Goal: Task Accomplishment & Management: Complete application form

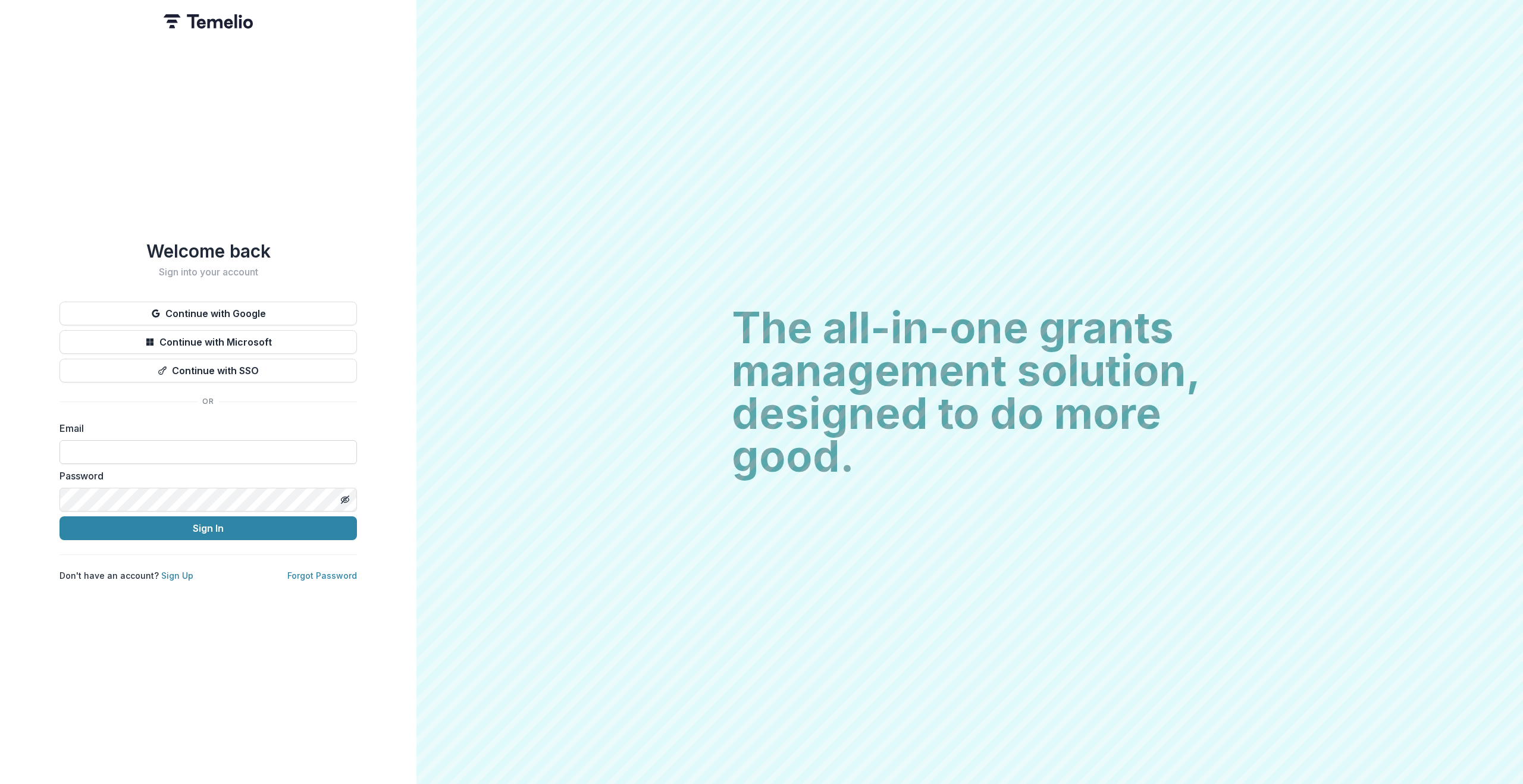
click at [130, 447] on input at bounding box center [208, 452] width 298 height 24
type input "**********"
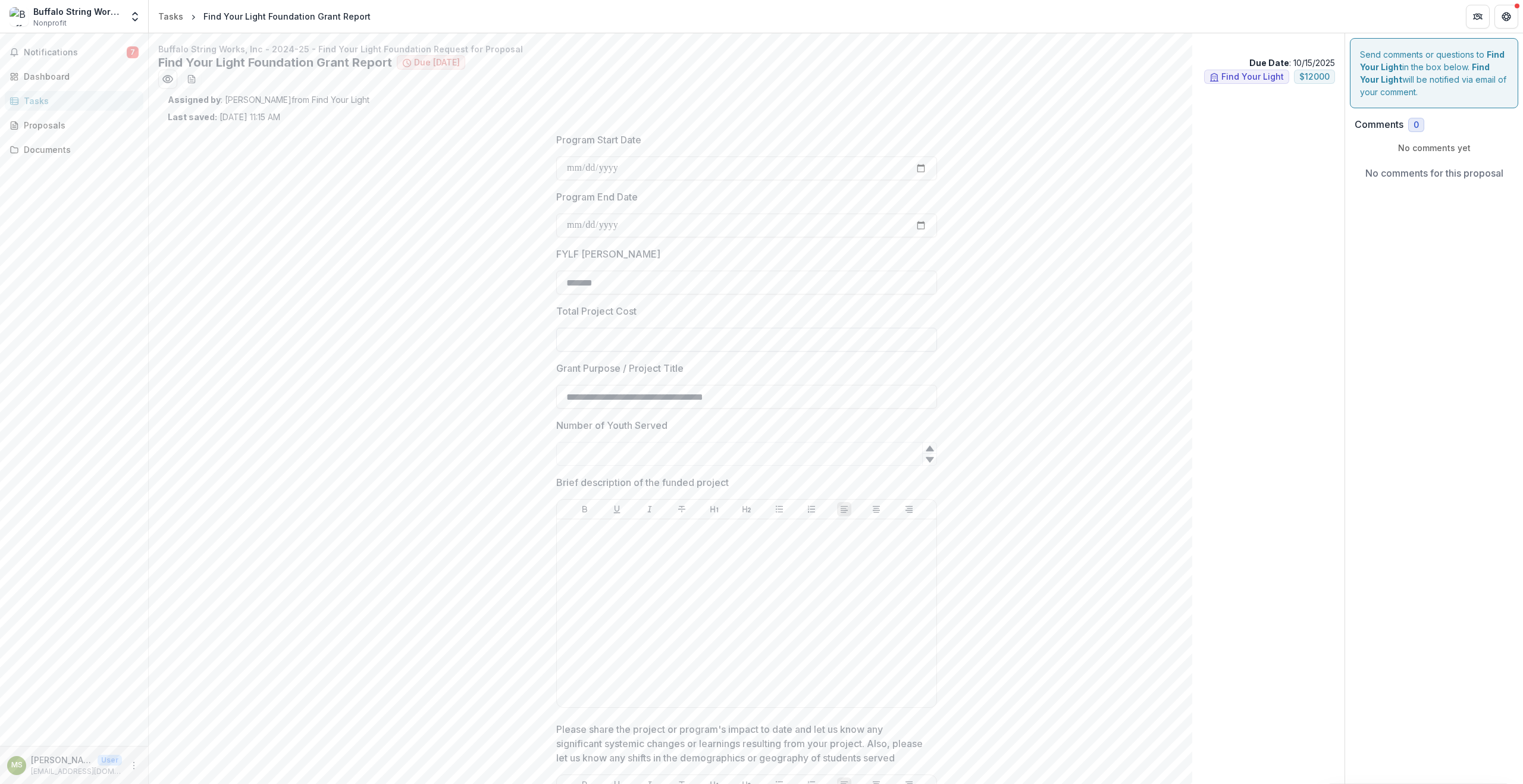
click at [573, 333] on input "Total Project Cost" at bounding box center [746, 340] width 381 height 24
type input "**"
click at [32, 126] on div "Proposals" at bounding box center [79, 125] width 110 height 12
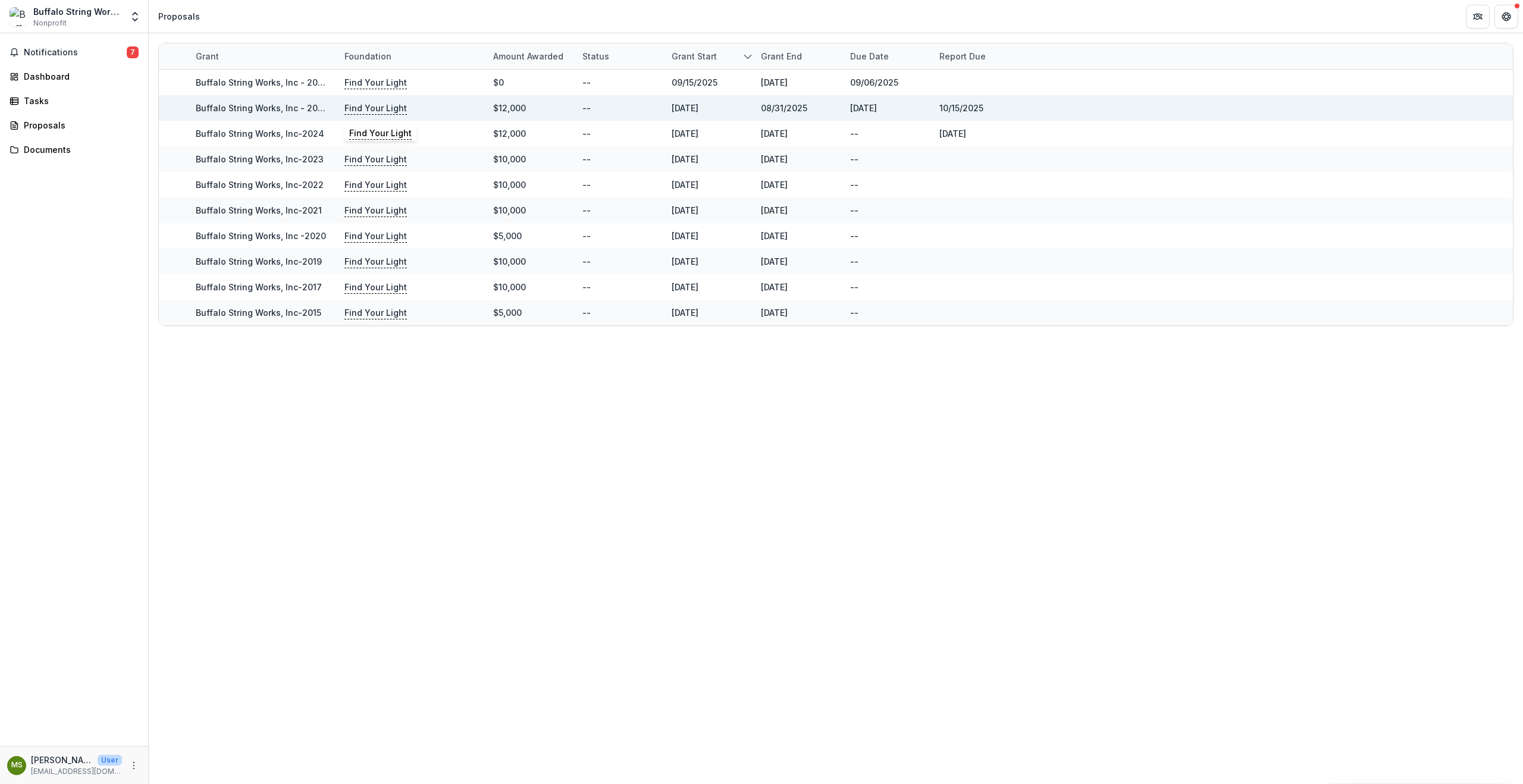
click at [366, 111] on p "Find Your Light" at bounding box center [376, 108] width 63 height 13
click at [314, 108] on link "Buffalo String Works, Inc - 2024-25 - Find Your Light Foundation Request for Pr…" at bounding box center [375, 108] width 359 height 10
click at [386, 105] on p "Find Your Light" at bounding box center [376, 108] width 63 height 13
click at [297, 110] on link "Buffalo String Works, Inc - 2024-25 - Find Your Light Foundation Request for Pr…" at bounding box center [375, 108] width 359 height 10
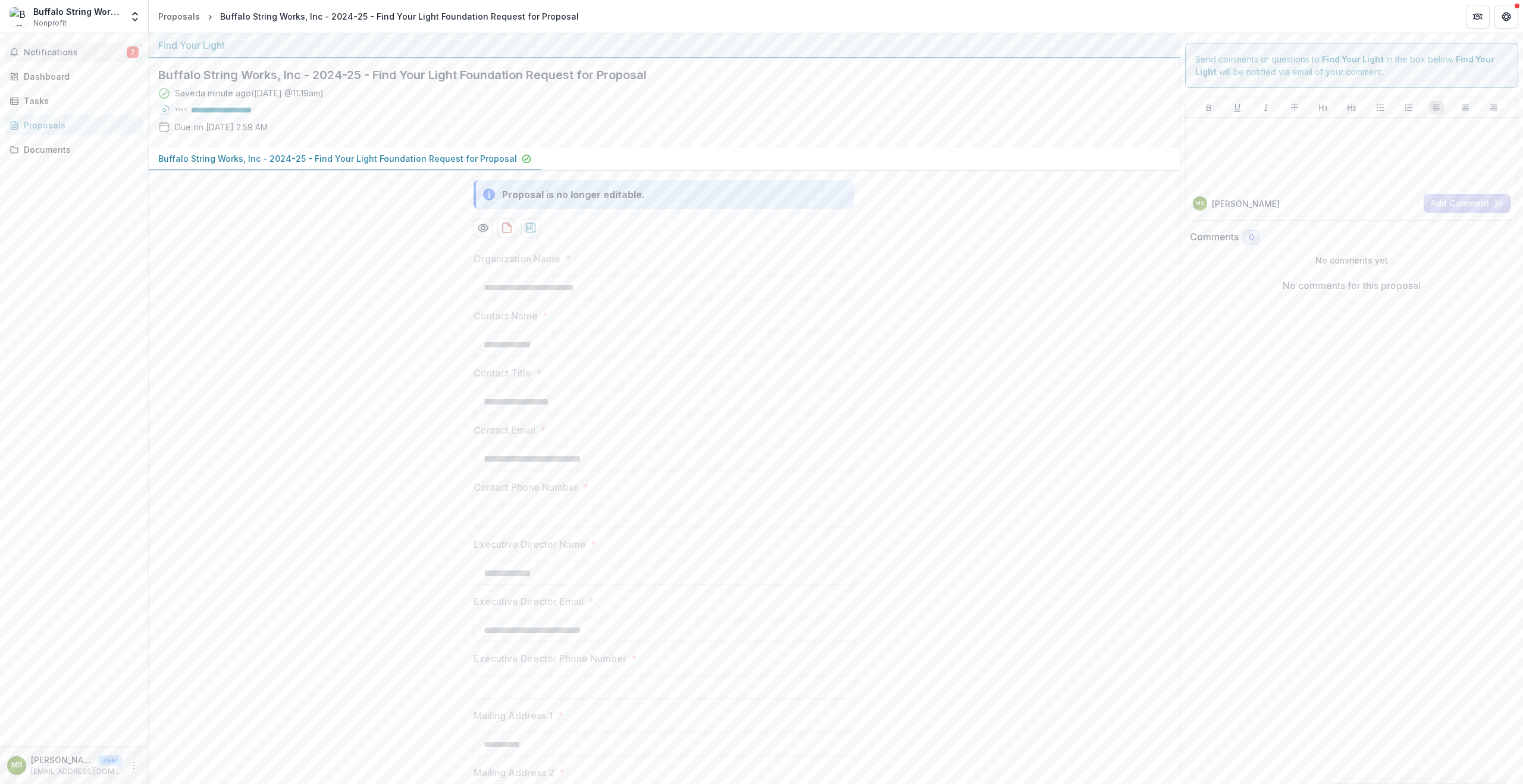
click at [40, 43] on button "Notifications 7" at bounding box center [74, 52] width 139 height 19
click at [38, 105] on div "Tasks" at bounding box center [79, 101] width 110 height 12
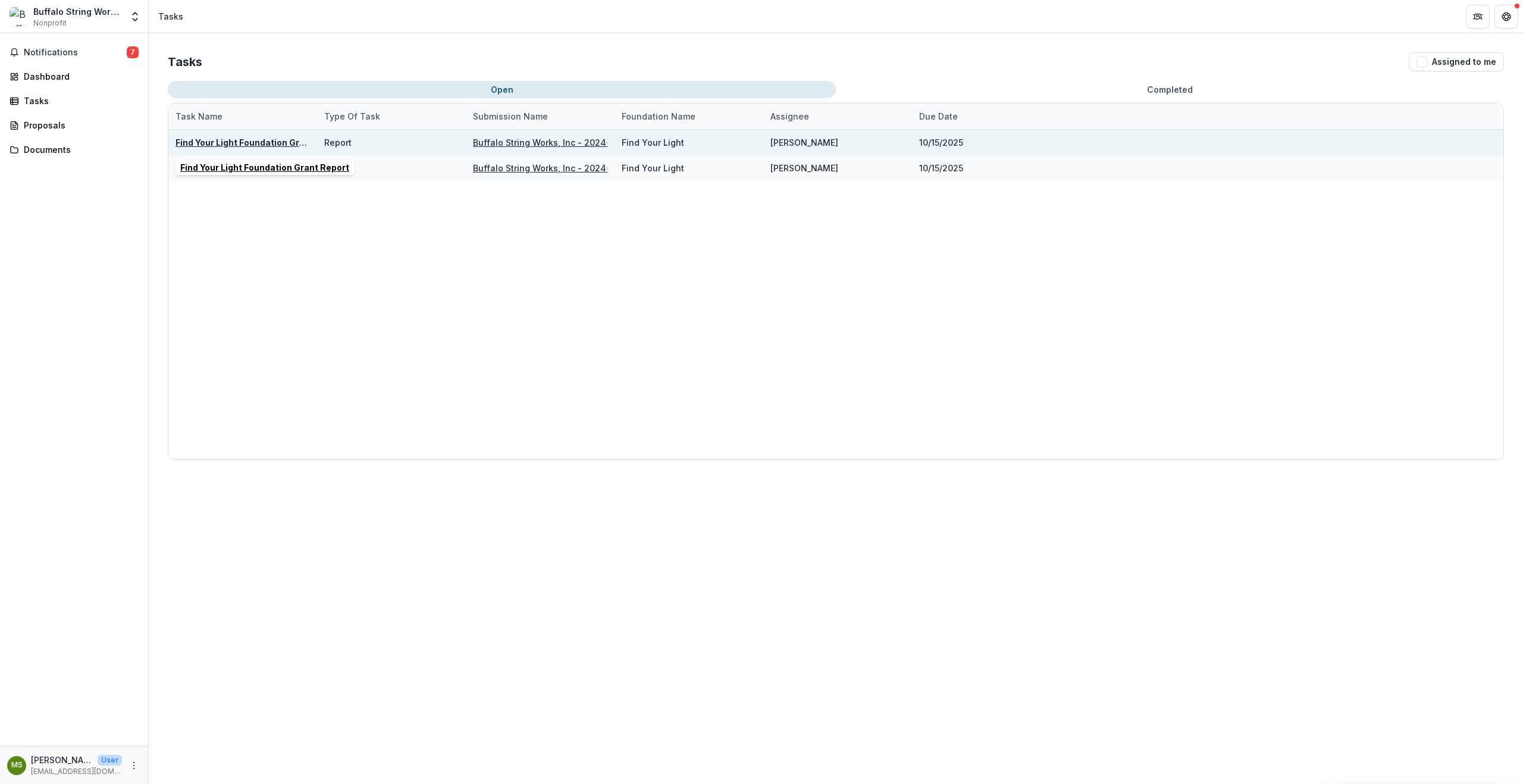
click at [262, 144] on u "Find Your Light Foundation Grant Report" at bounding box center [260, 143] width 169 height 10
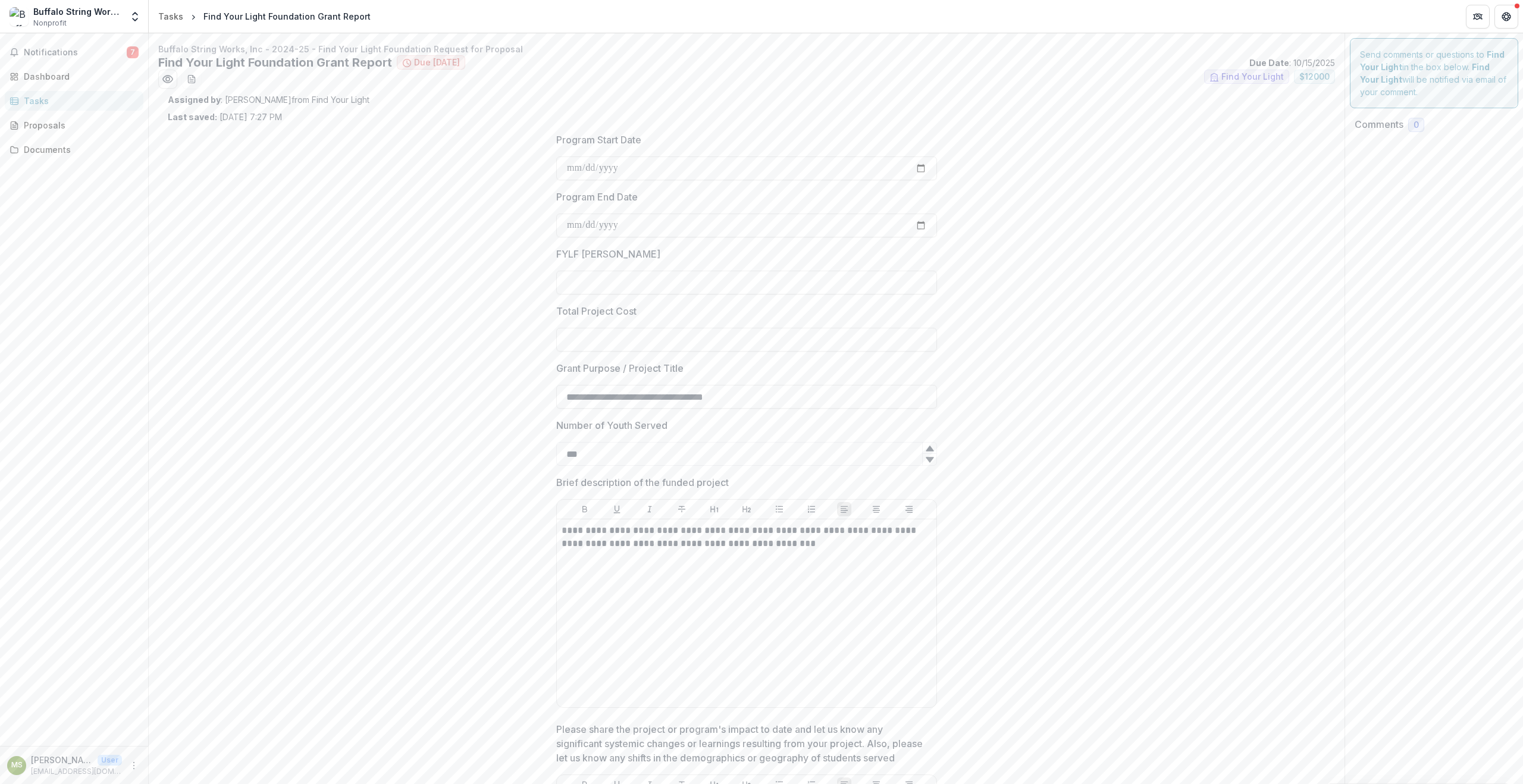
type input "*******"
type input "**"
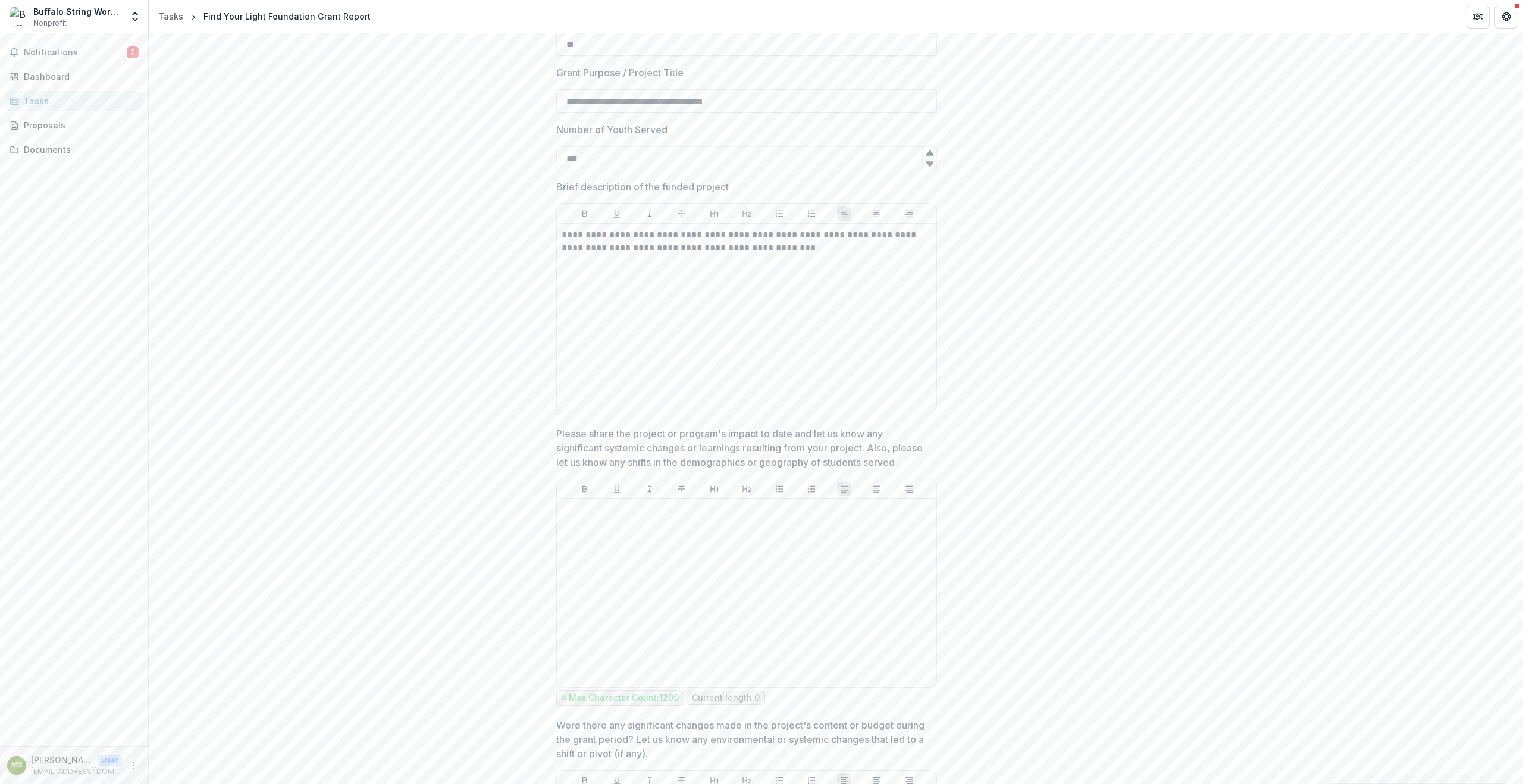
scroll to position [283, 0]
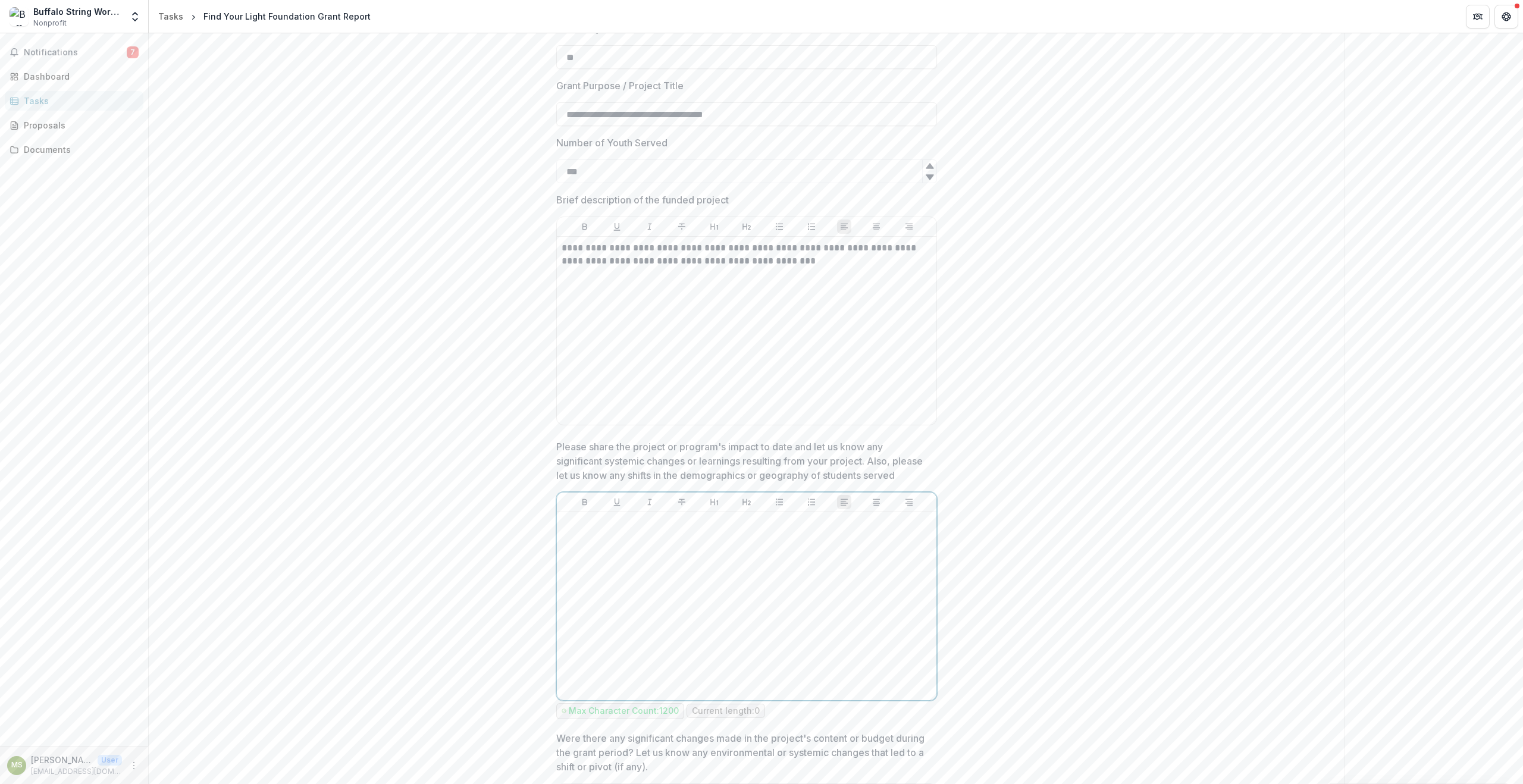
click at [593, 524] on p at bounding box center [746, 523] width 370 height 13
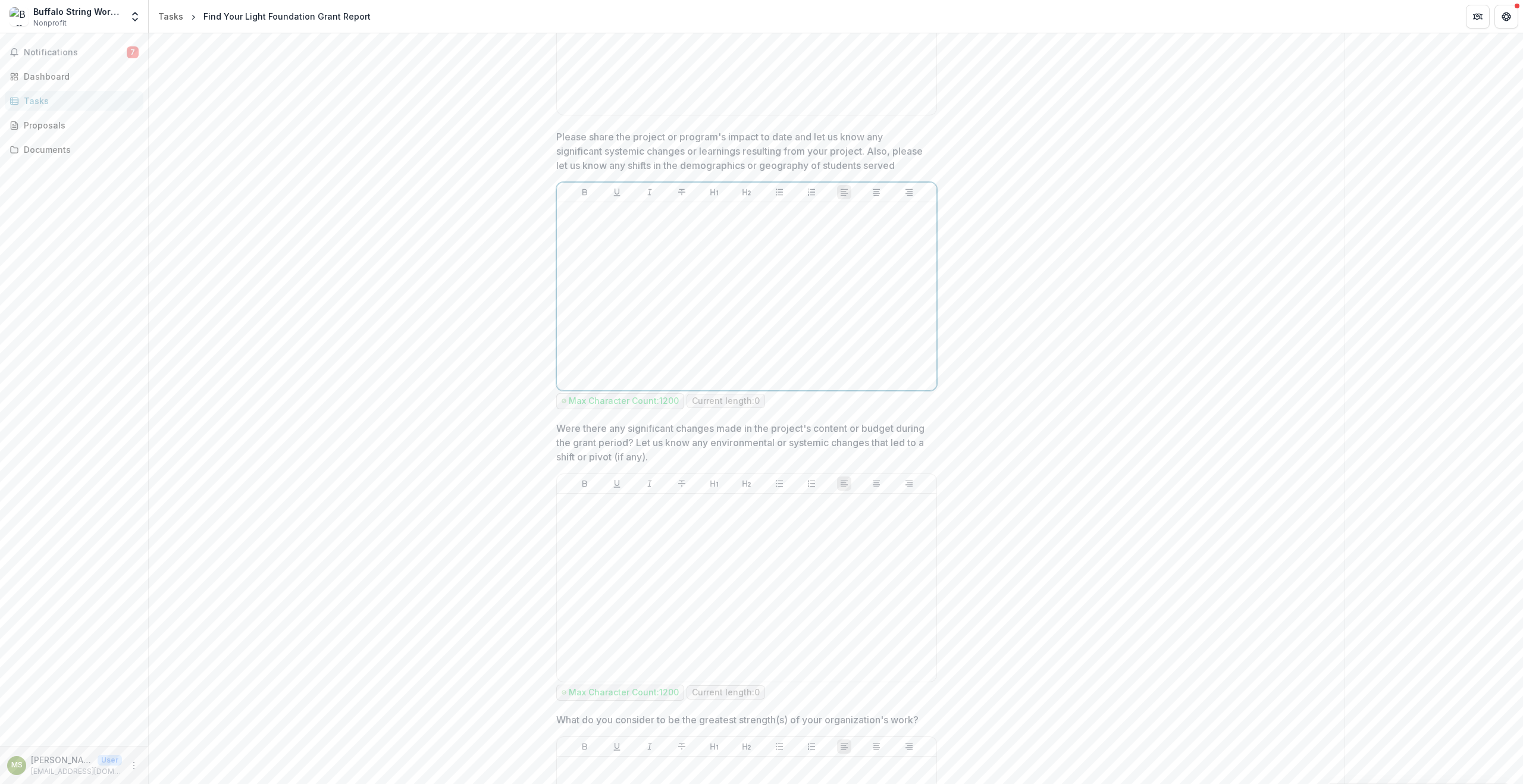
scroll to position [593, 0]
click at [593, 524] on div at bounding box center [746, 587] width 370 height 178
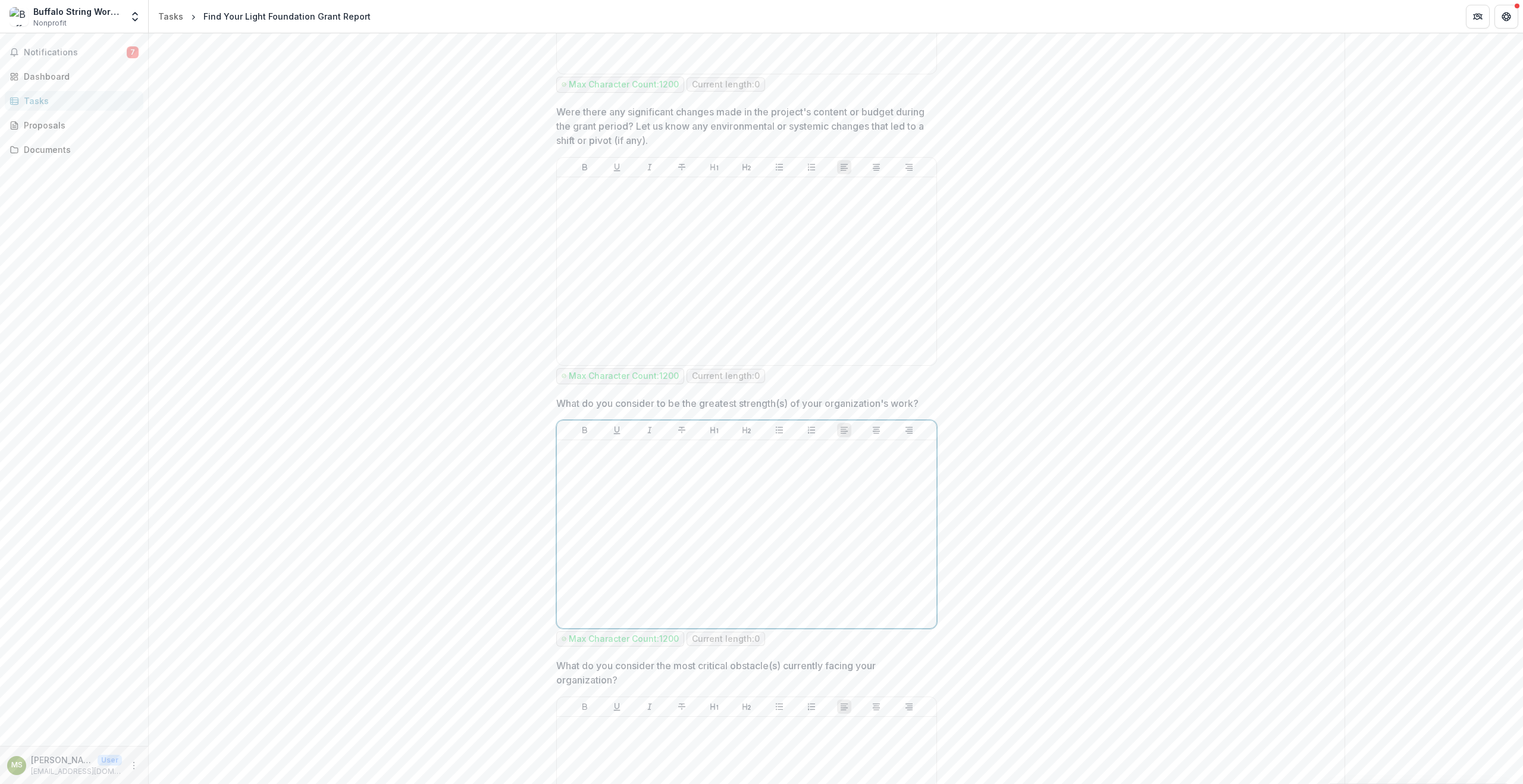
click at [593, 524] on div at bounding box center [746, 534] width 370 height 178
click at [593, 524] on div at bounding box center [746, 550] width 370 height 178
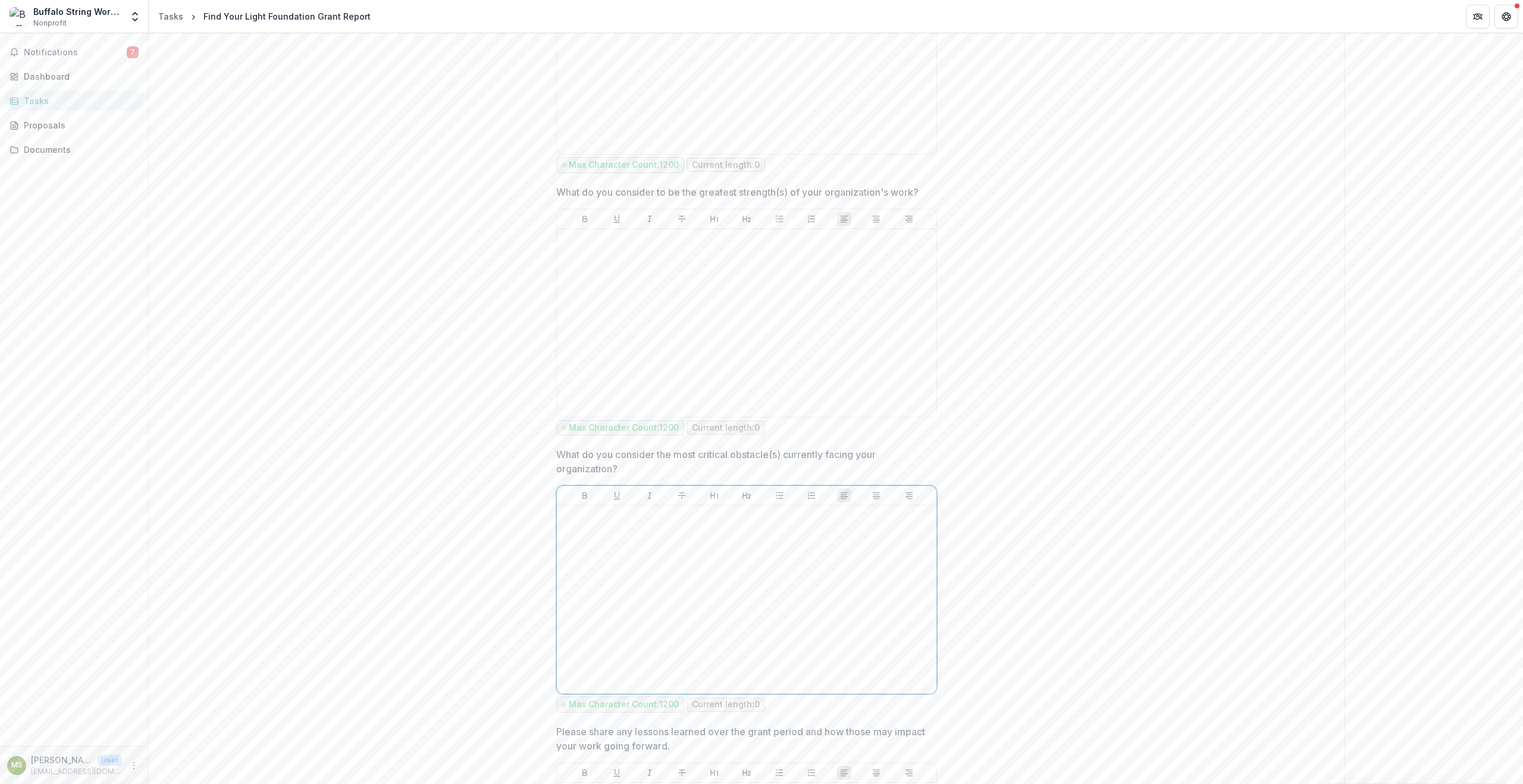
scroll to position [1130, 0]
click at [593, 524] on div at bounding box center [746, 589] width 370 height 178
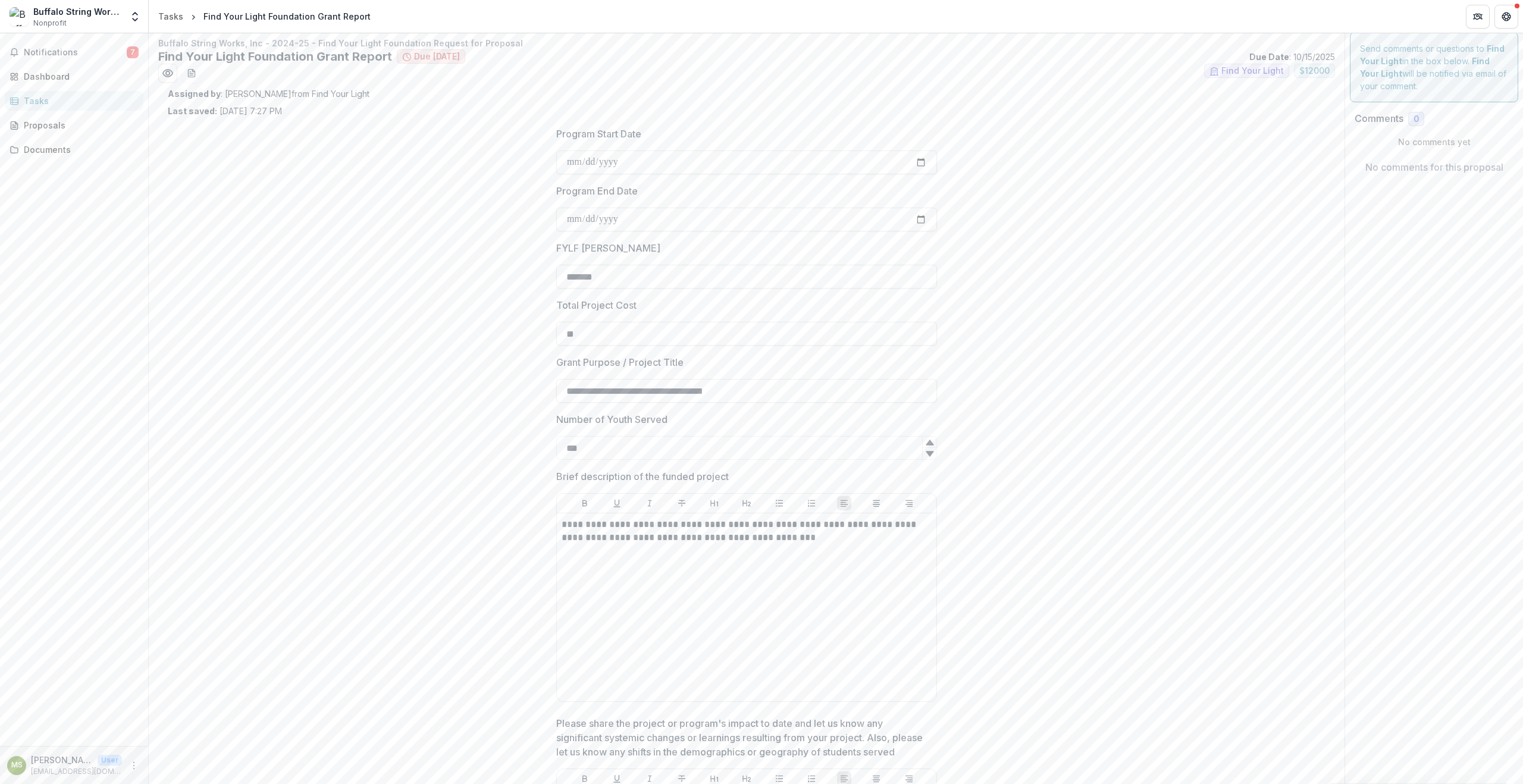
scroll to position [0, 0]
